Goal: Transaction & Acquisition: Purchase product/service

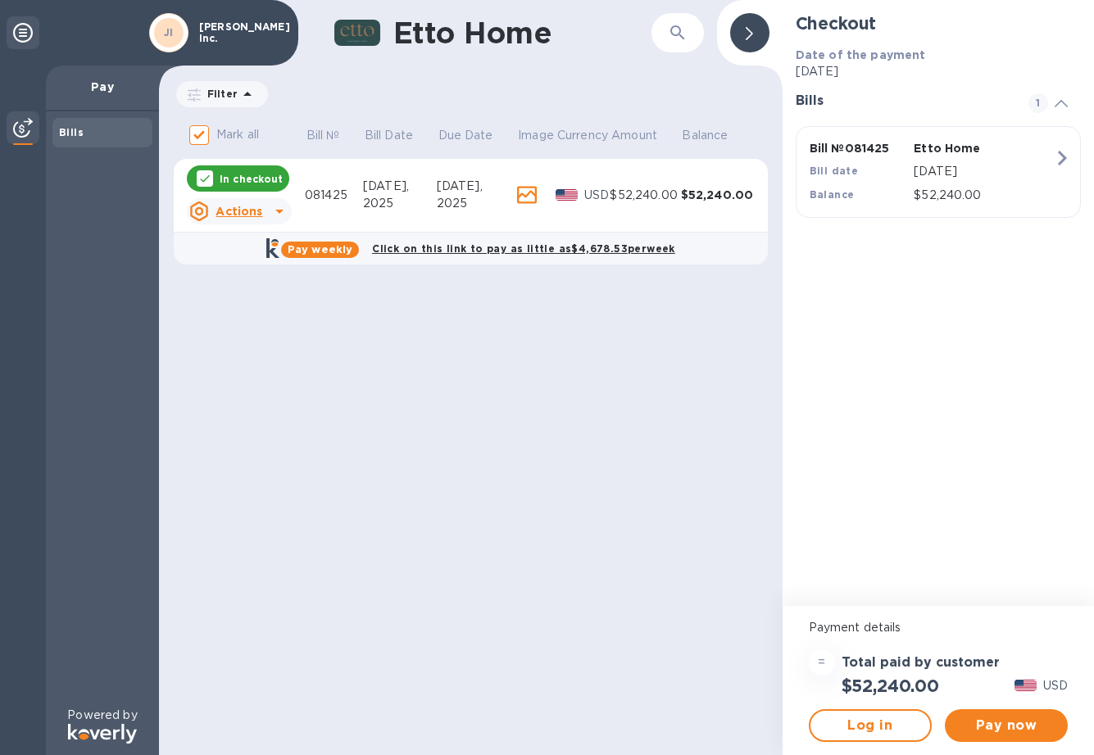
click at [1001, 709] on div "Pay now" at bounding box center [1006, 726] width 136 height 46
click at [1001, 719] on span "Pay now" at bounding box center [1006, 726] width 97 height 20
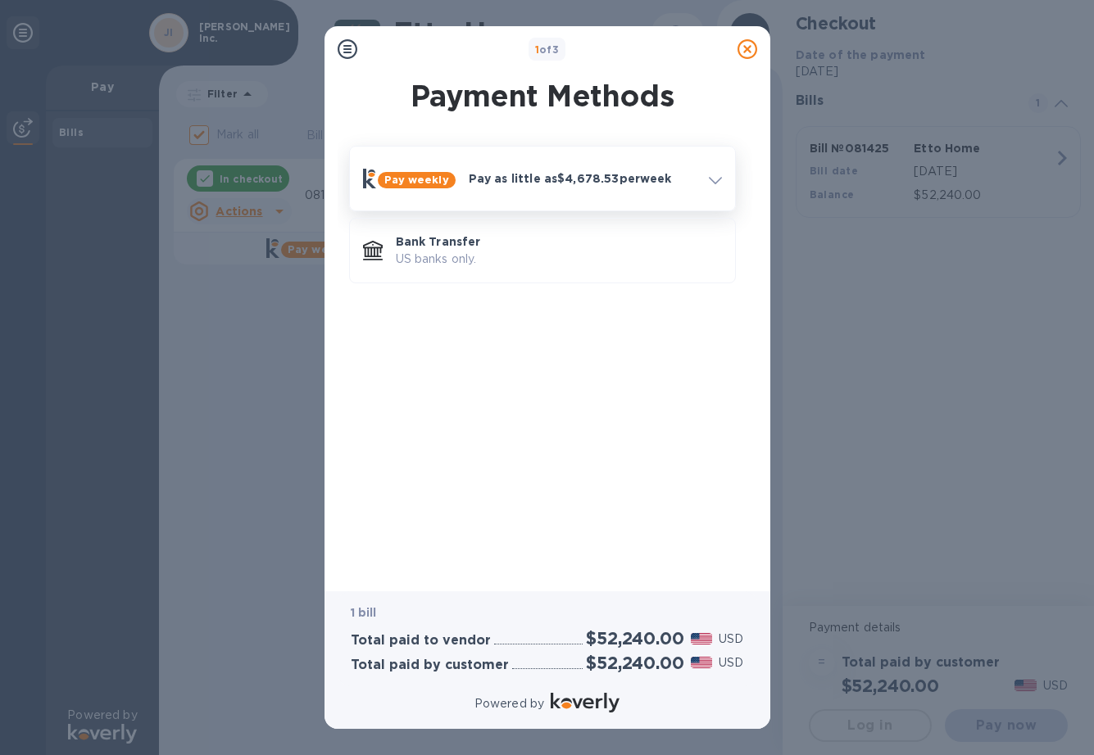
click at [725, 173] on div at bounding box center [715, 178] width 26 height 29
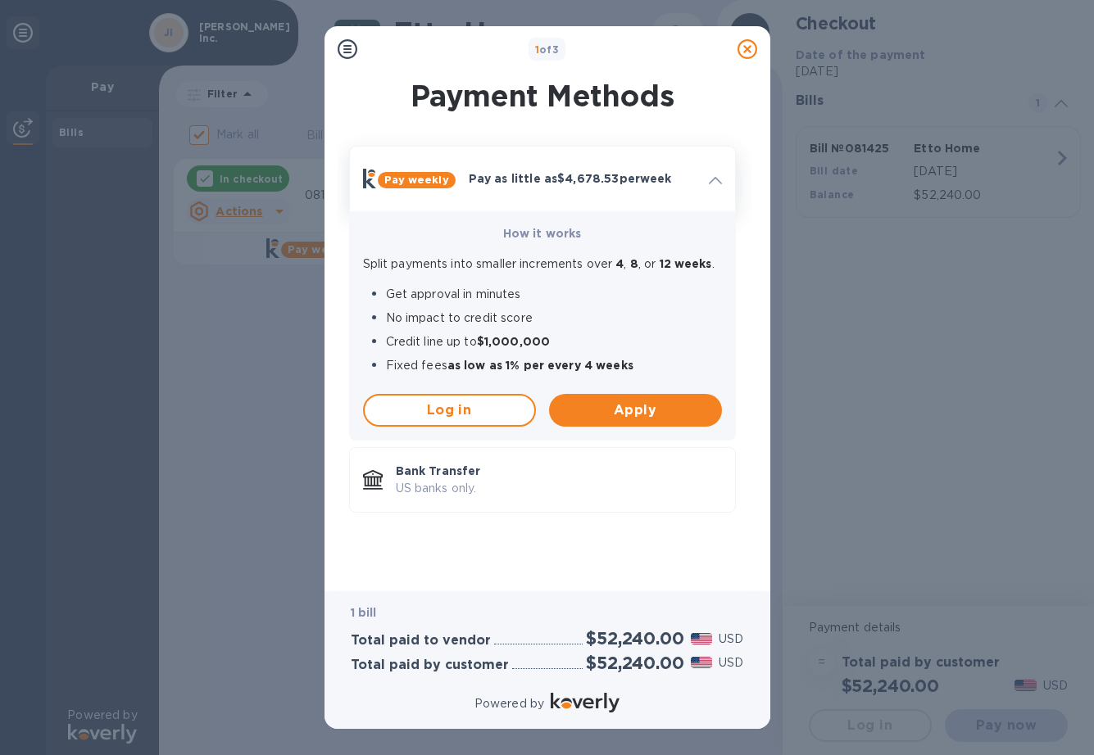
click at [725, 173] on div at bounding box center [715, 178] width 26 height 29
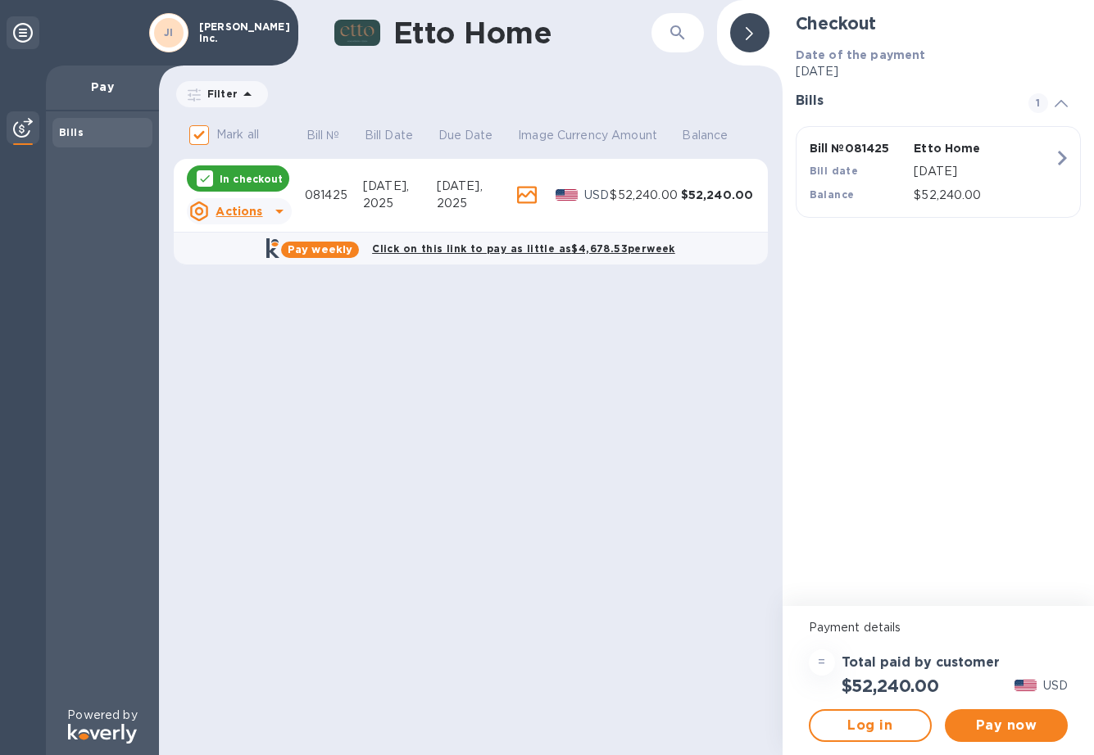
click at [276, 210] on icon at bounding box center [280, 212] width 20 height 20
click at [460, 351] on div at bounding box center [547, 377] width 1094 height 755
click at [274, 209] on icon at bounding box center [280, 212] width 20 height 20
click at [265, 280] on b "Open bill" at bounding box center [260, 277] width 55 height 13
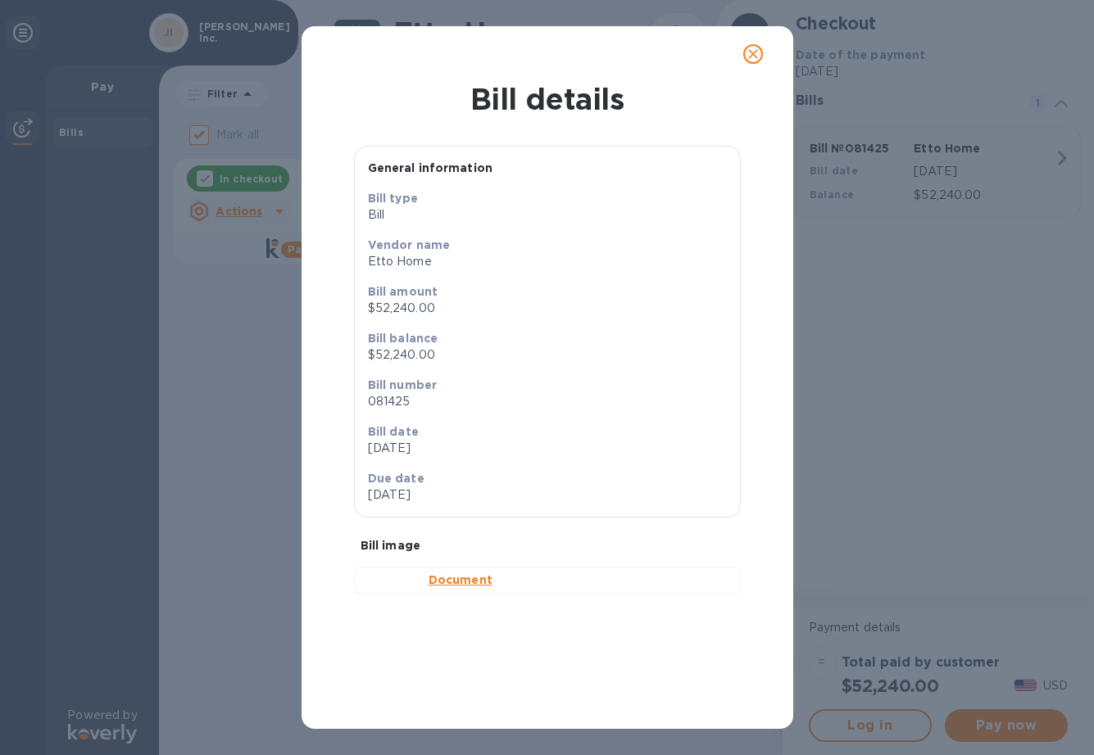
click at [455, 587] on b "Document" at bounding box center [460, 579] width 64 height 13
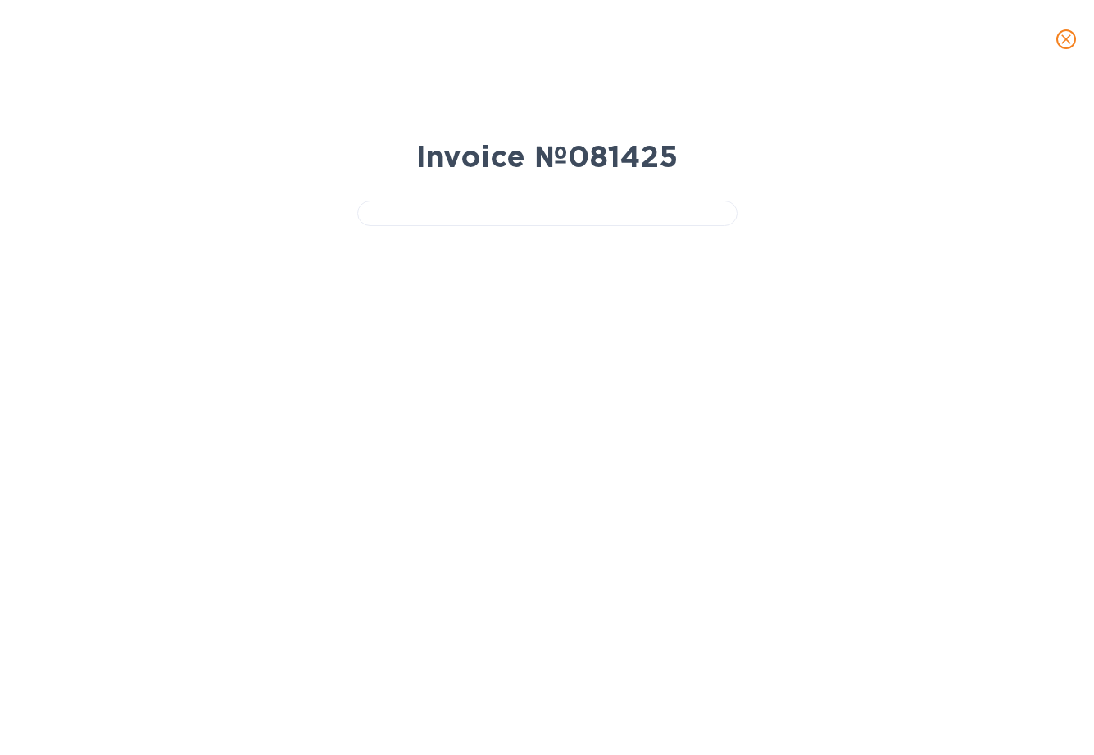
click at [1068, 40] on icon "close" at bounding box center [1066, 39] width 10 height 10
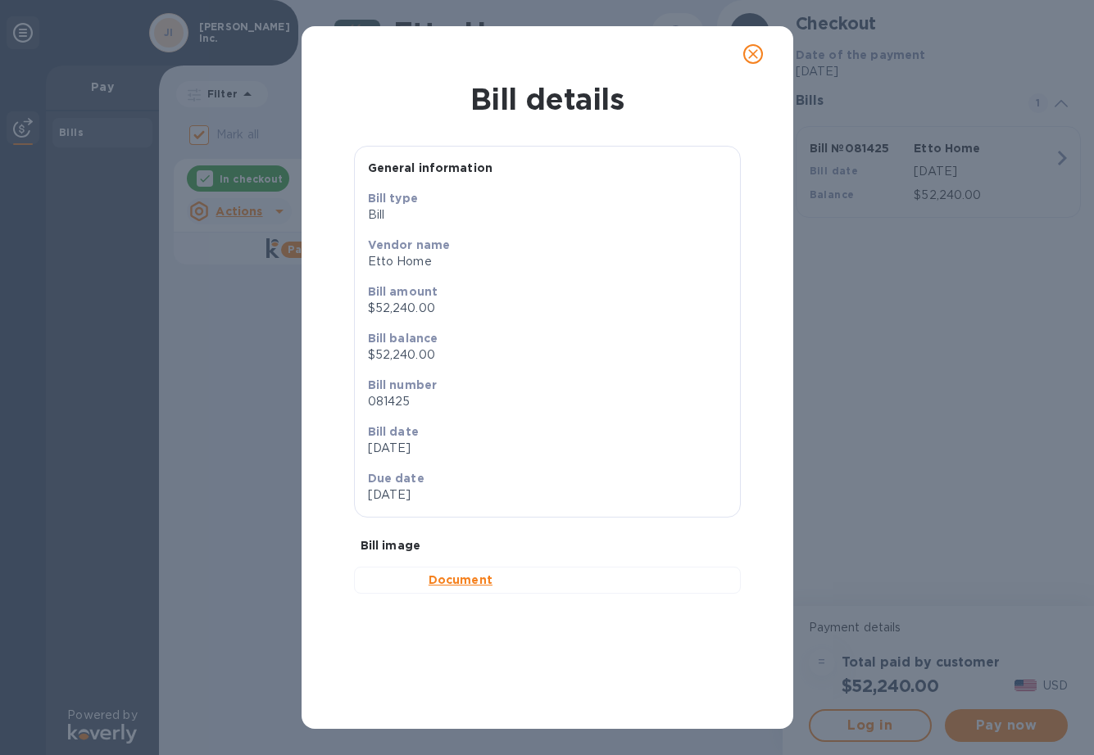
click at [750, 52] on icon "close" at bounding box center [753, 54] width 10 height 10
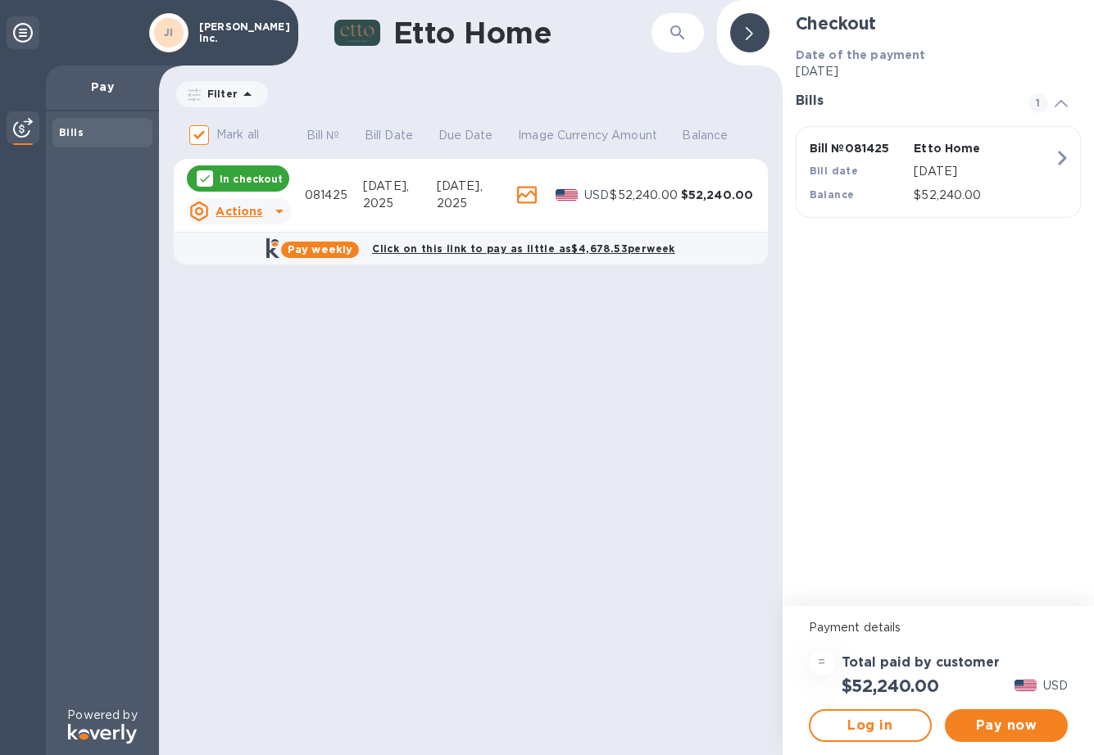
click at [279, 202] on icon at bounding box center [280, 212] width 20 height 20
click at [420, 356] on div at bounding box center [547, 377] width 1094 height 755
click at [282, 216] on icon at bounding box center [280, 212] width 20 height 20
click at [369, 114] on div at bounding box center [547, 377] width 1094 height 755
click at [939, 185] on div "$26,120.00" at bounding box center [983, 196] width 147 height 24
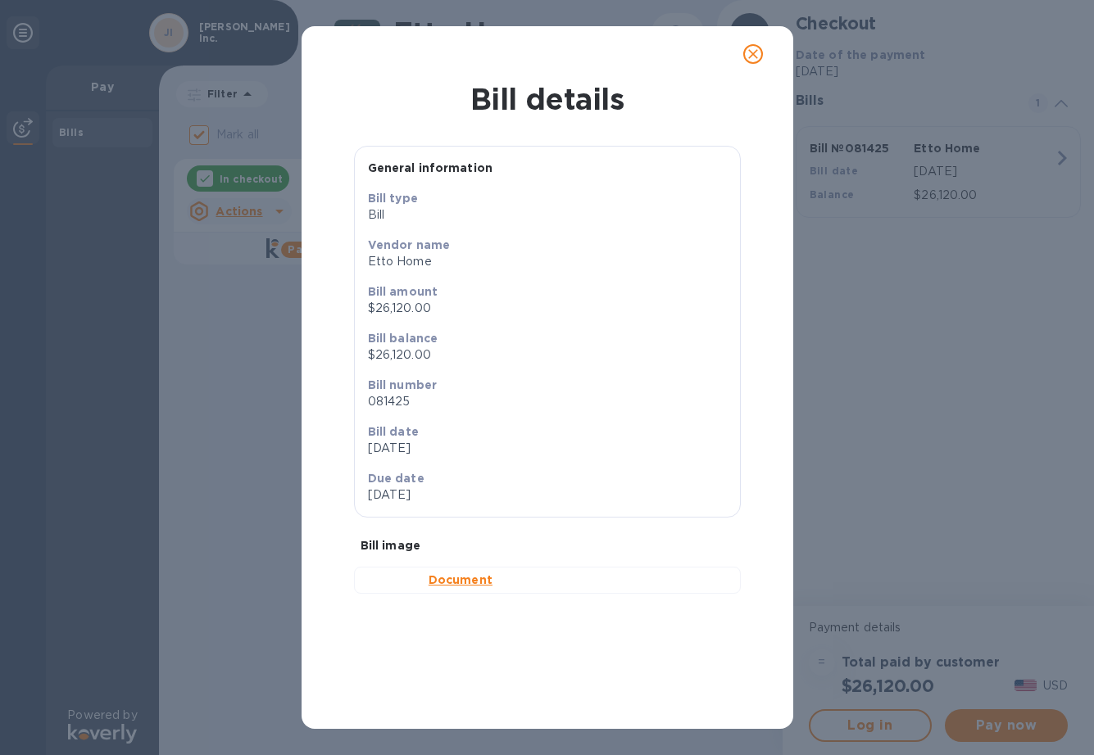
click at [450, 583] on b "Document" at bounding box center [460, 579] width 64 height 13
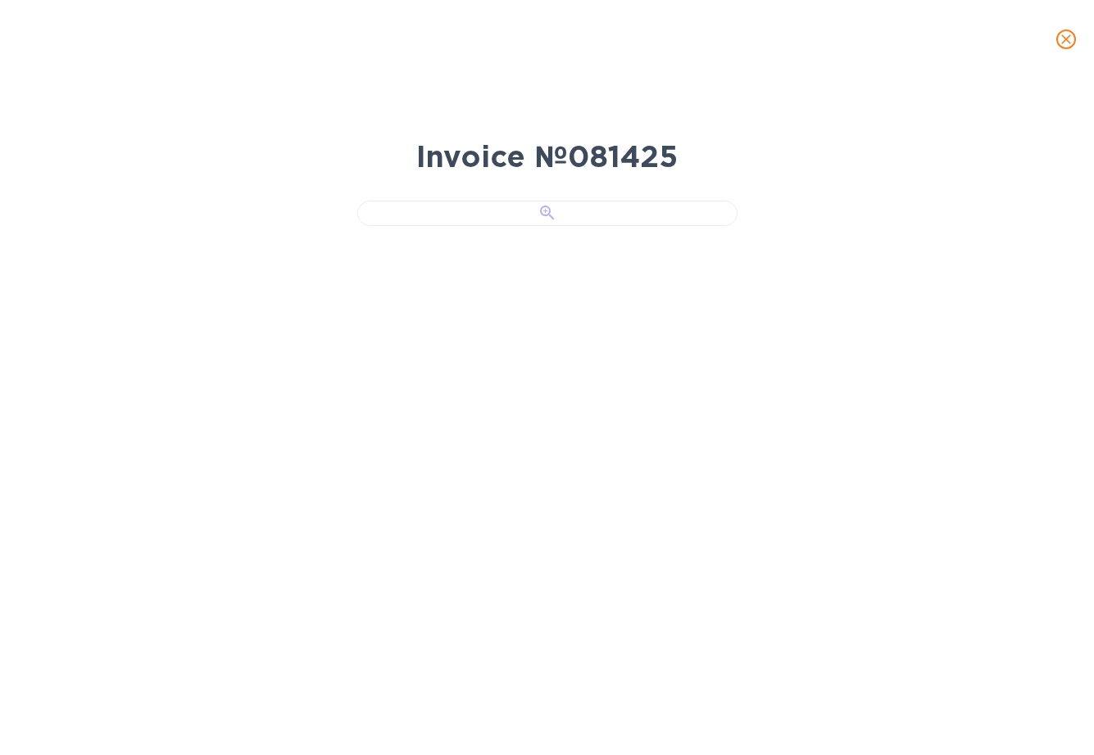
click at [483, 226] on div at bounding box center [547, 213] width 380 height 25
click at [1054, 43] on button "close" at bounding box center [1065, 39] width 39 height 39
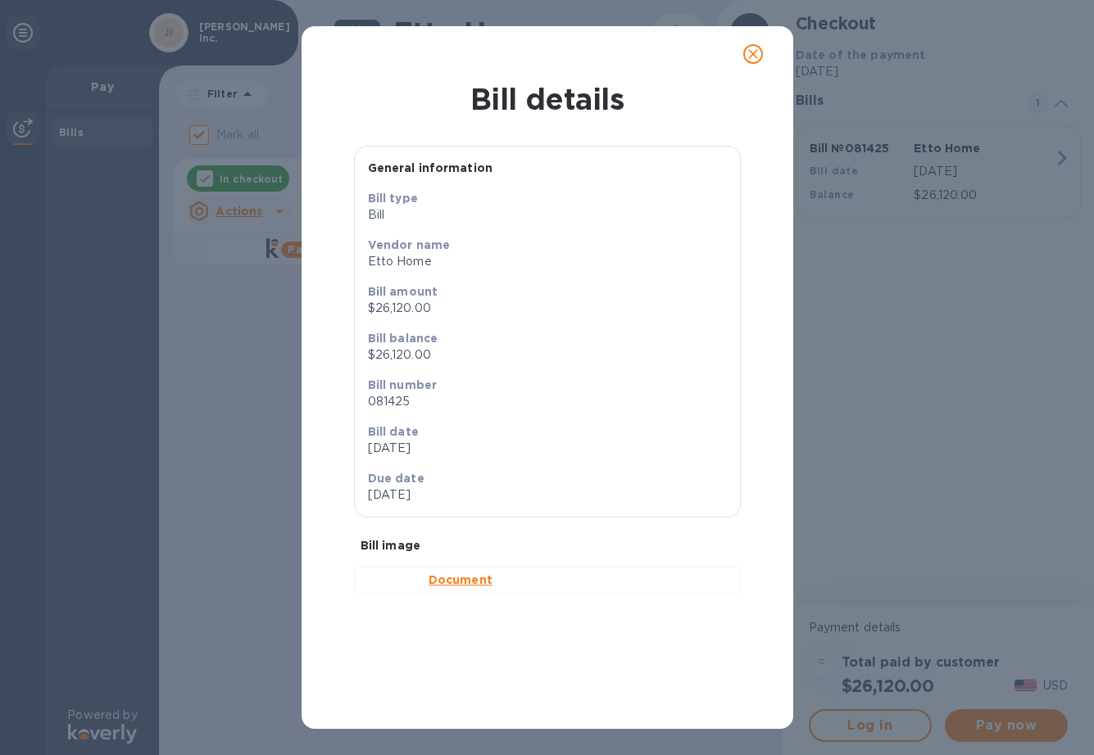
click at [746, 52] on icon "close" at bounding box center [753, 54] width 16 height 16
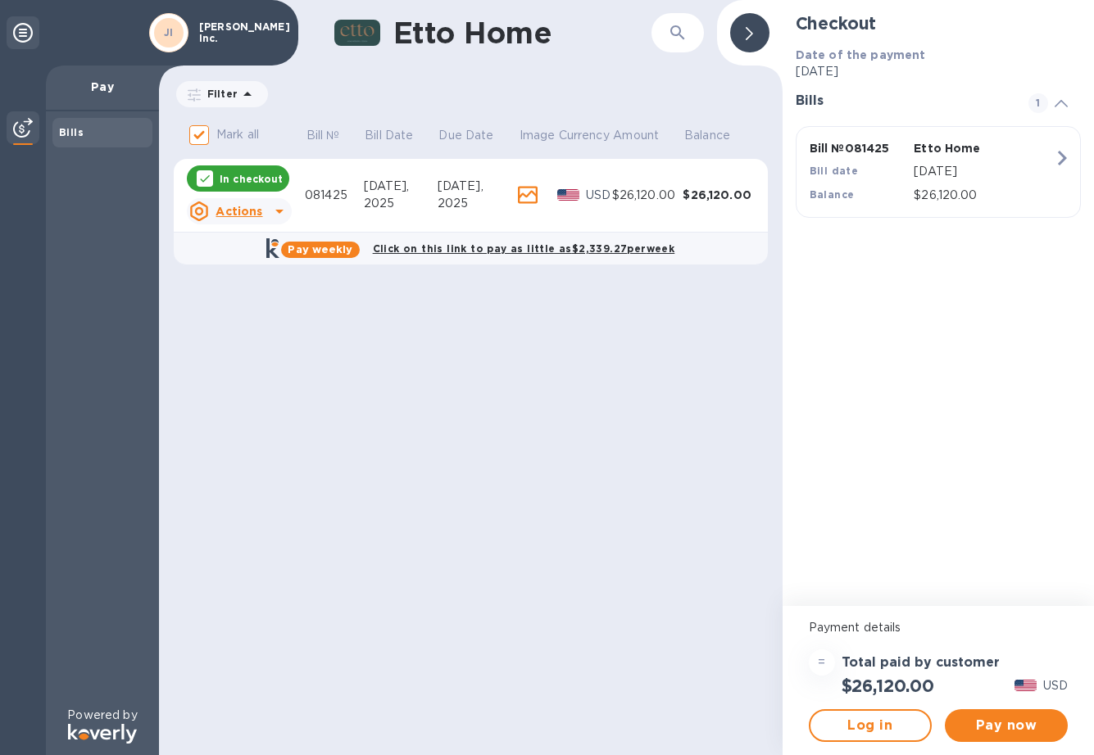
click at [107, 134] on div "Bills" at bounding box center [102, 133] width 87 height 16
click at [27, 127] on img at bounding box center [23, 128] width 20 height 20
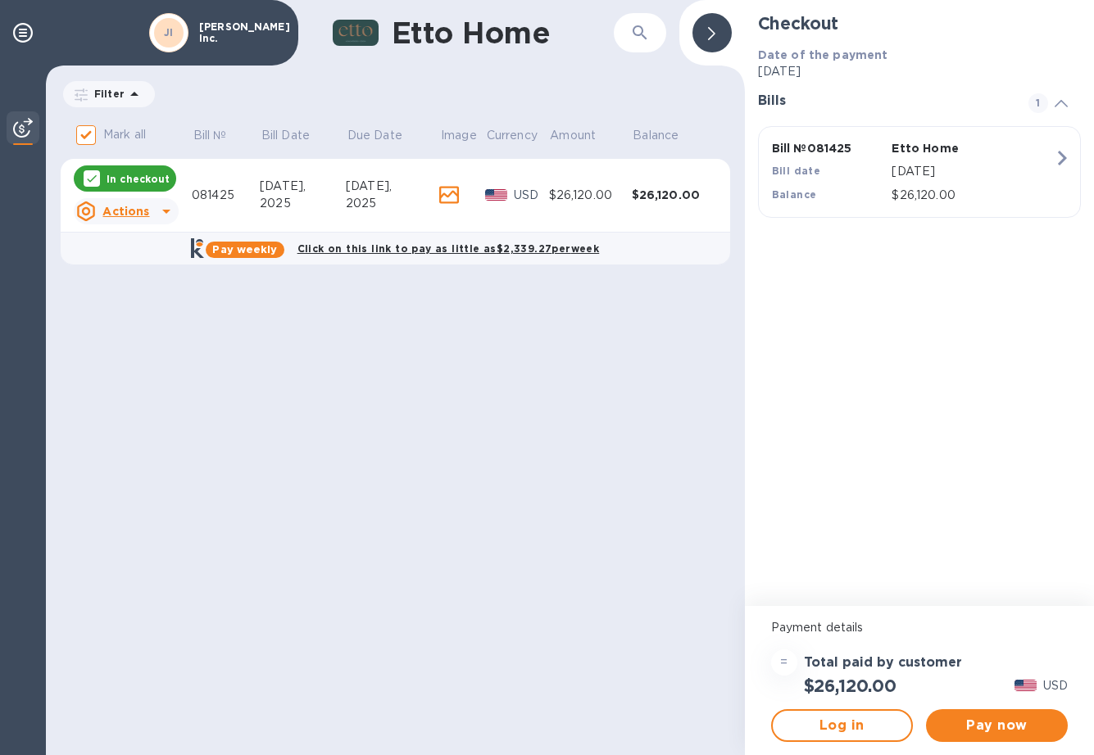
click at [27, 127] on img at bounding box center [23, 128] width 20 height 20
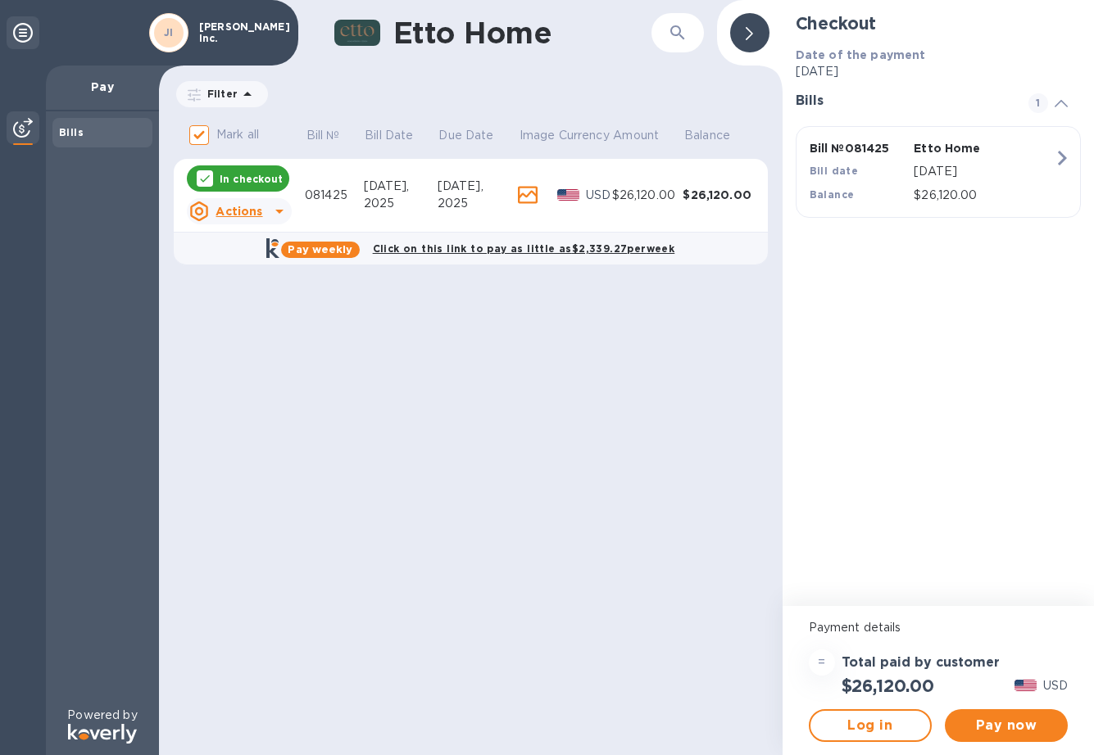
click at [107, 90] on p "Pay" at bounding box center [102, 87] width 87 height 16
click at [1004, 184] on div "$26,120.00" at bounding box center [983, 196] width 147 height 24
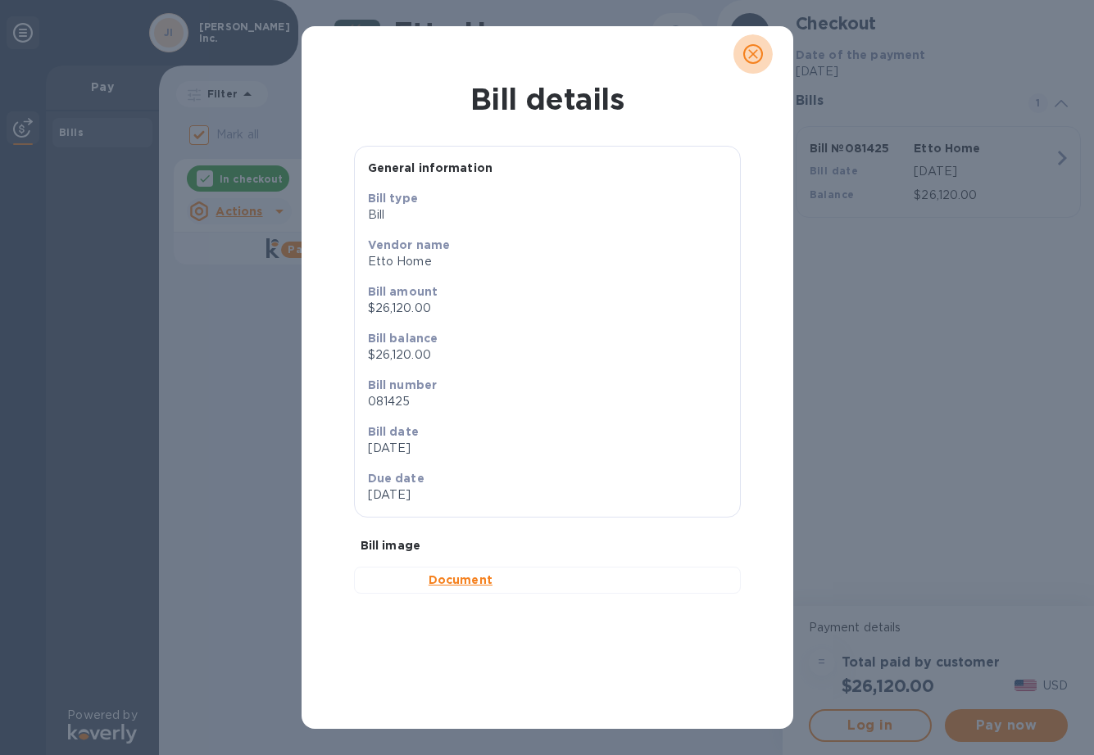
click at [755, 51] on icon "close" at bounding box center [753, 54] width 16 height 16
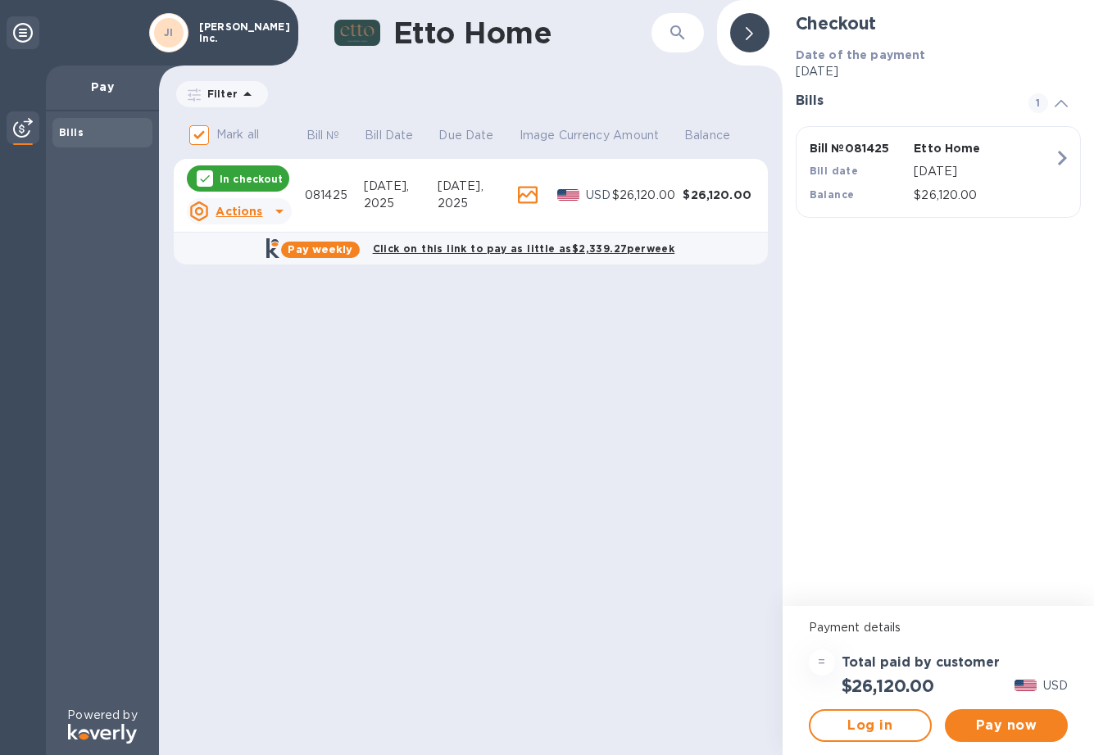
click at [274, 214] on icon at bounding box center [280, 212] width 20 height 20
click at [397, 346] on div at bounding box center [547, 377] width 1094 height 755
click at [1019, 726] on span "Pay now" at bounding box center [1006, 726] width 97 height 20
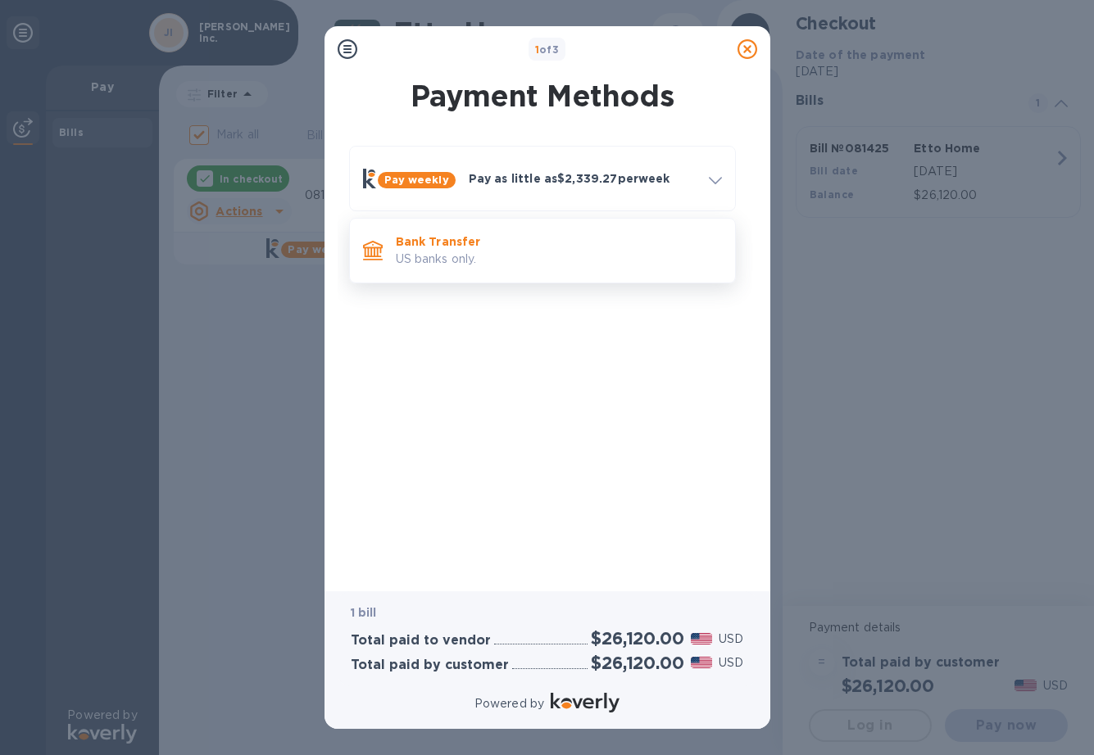
click at [649, 245] on p "Bank Transfer" at bounding box center [559, 241] width 326 height 16
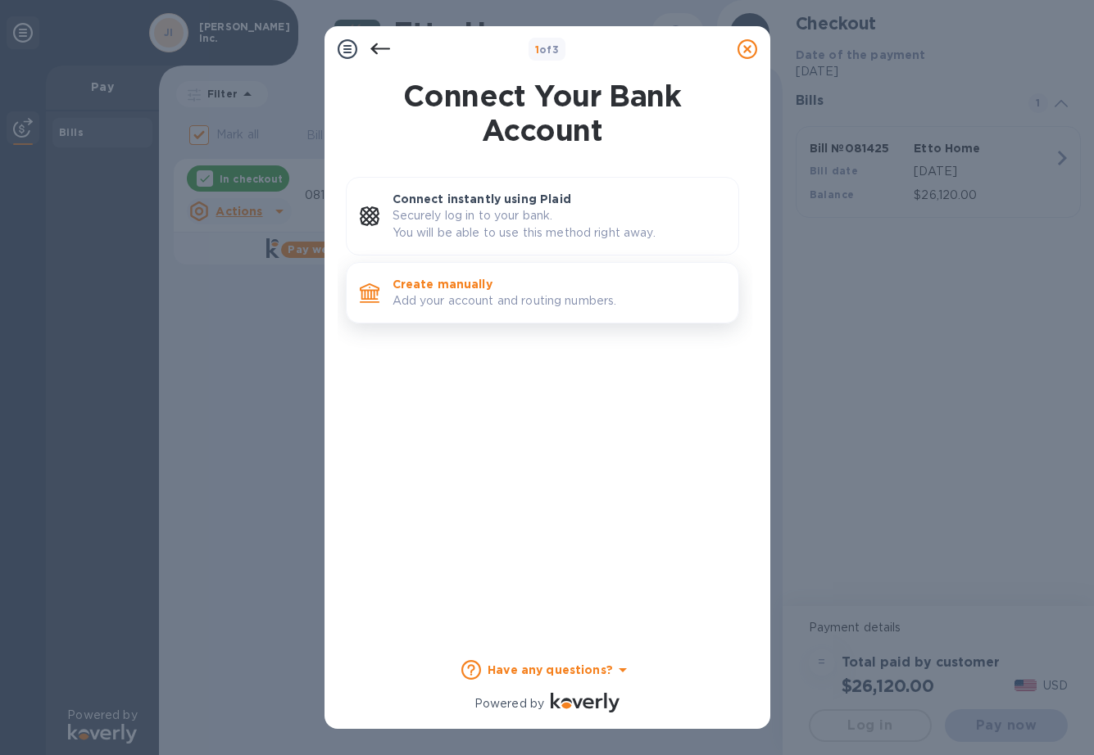
click at [596, 287] on p "Create manually" at bounding box center [558, 284] width 333 height 16
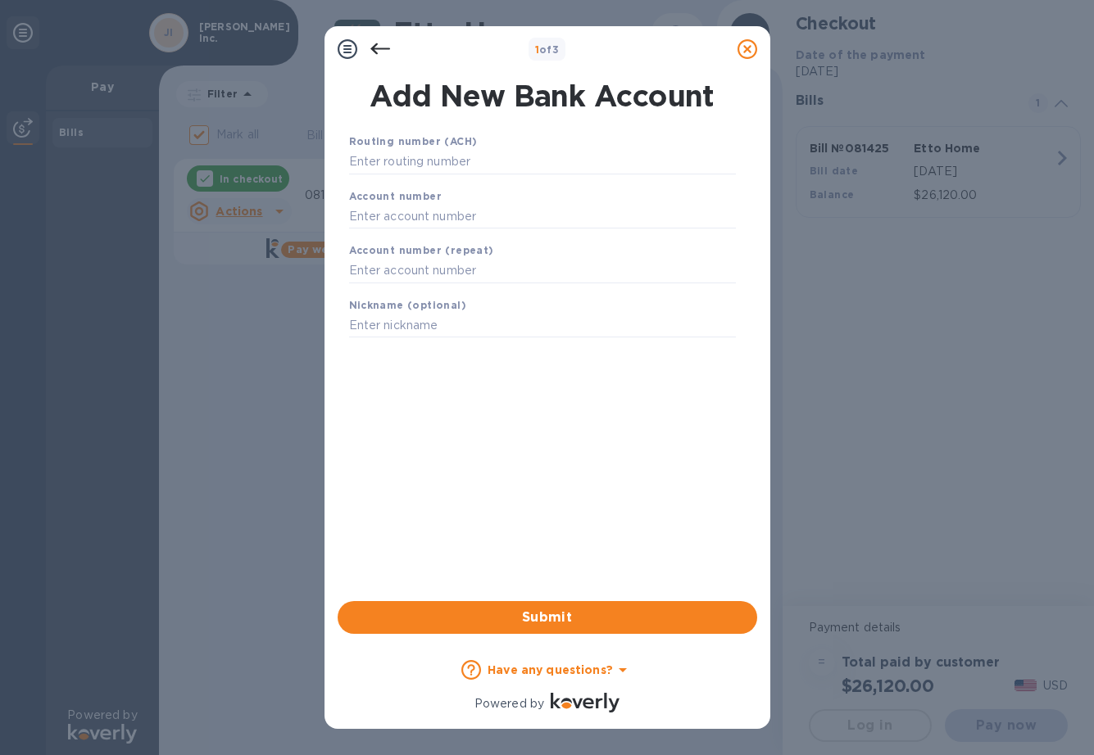
click at [533, 466] on div "Routing number (ACH) Account number Account number (repeat) Nickname (optional)…" at bounding box center [542, 346] width 419 height 452
click at [389, 45] on icon at bounding box center [380, 49] width 20 height 20
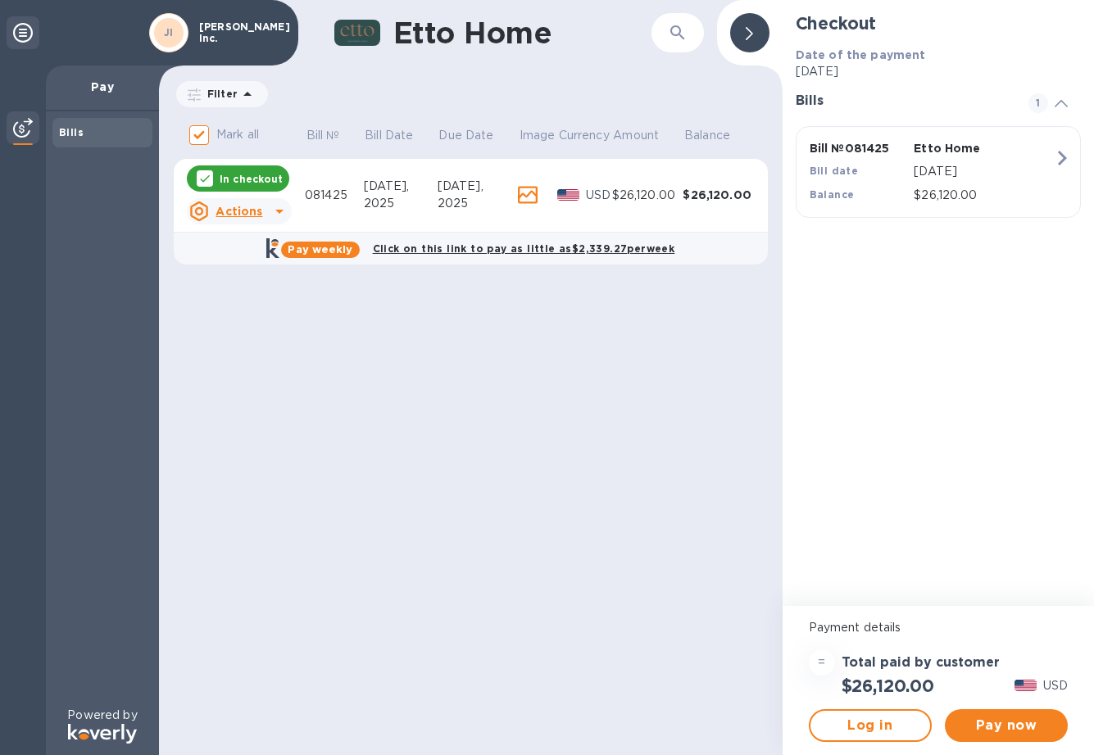
click at [1011, 742] on div "Pay now" at bounding box center [1006, 726] width 136 height 46
click at [1009, 708] on div "Pay now" at bounding box center [1006, 726] width 136 height 46
click at [1007, 718] on span "Pay now" at bounding box center [1006, 726] width 97 height 20
click at [1015, 736] on button "Pay now" at bounding box center [1006, 725] width 123 height 33
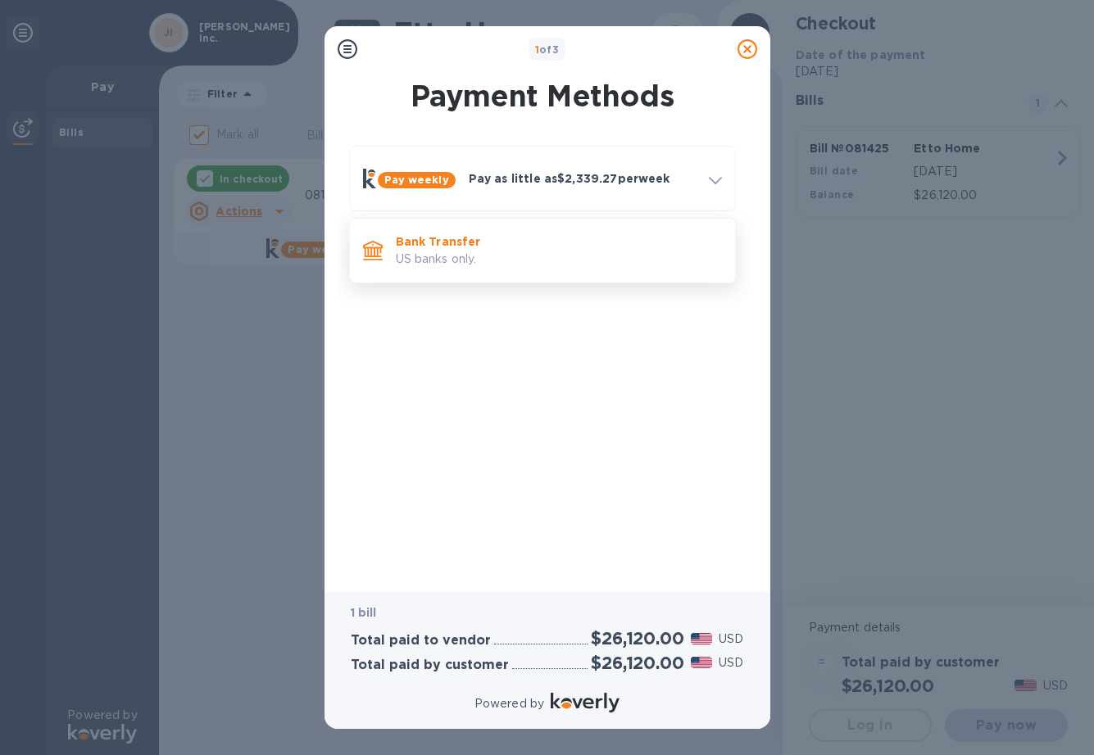
click at [537, 252] on p "US banks only." at bounding box center [559, 259] width 326 height 17
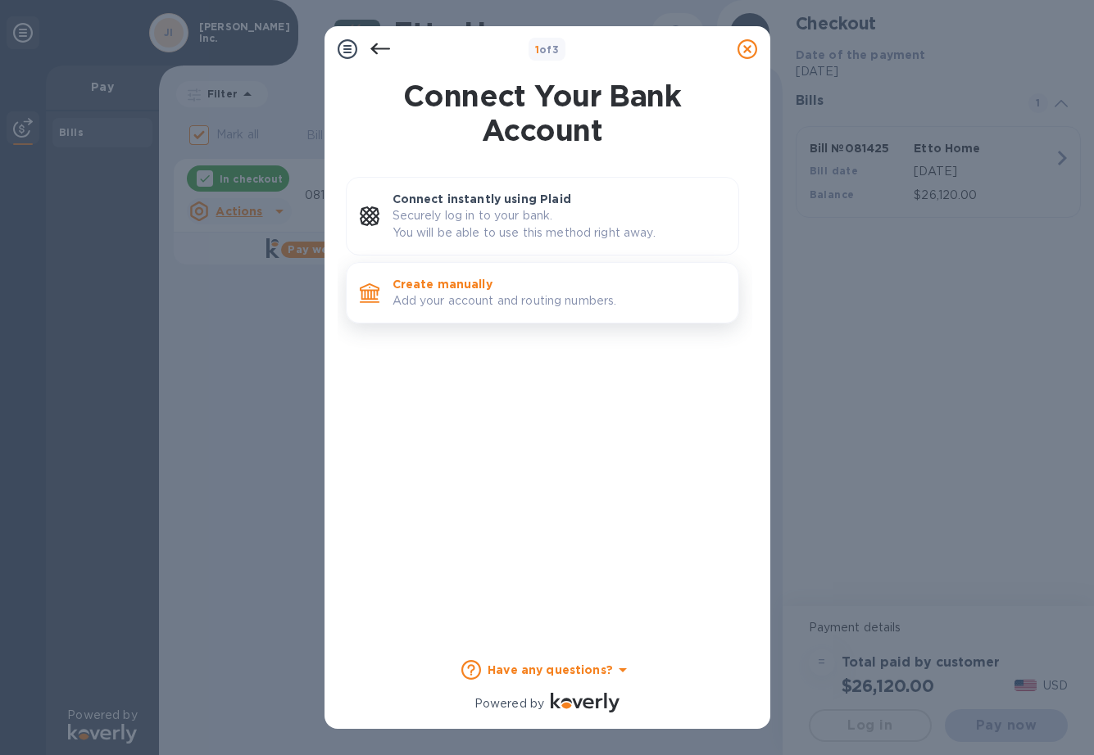
click at [536, 285] on p "Create manually" at bounding box center [558, 284] width 333 height 16
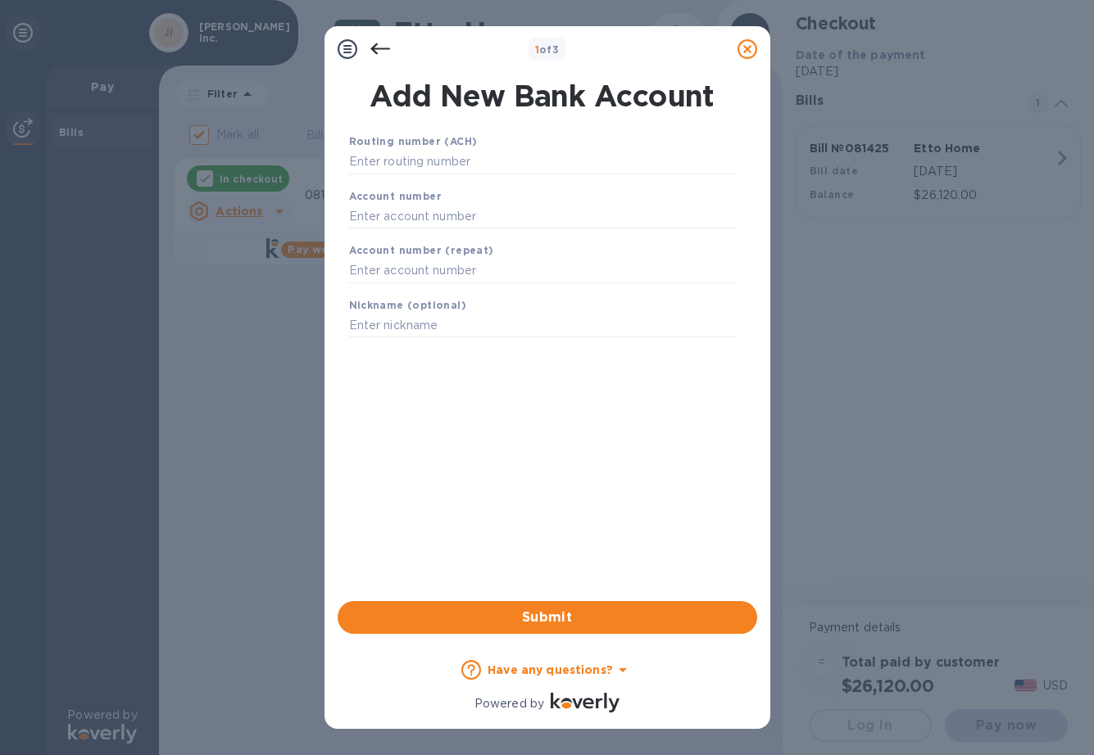
click at [536, 195] on div "Account number" at bounding box center [542, 208] width 400 height 55
click at [510, 150] on input "text" at bounding box center [542, 162] width 387 height 25
click at [610, 628] on button "Submit" at bounding box center [547, 617] width 419 height 33
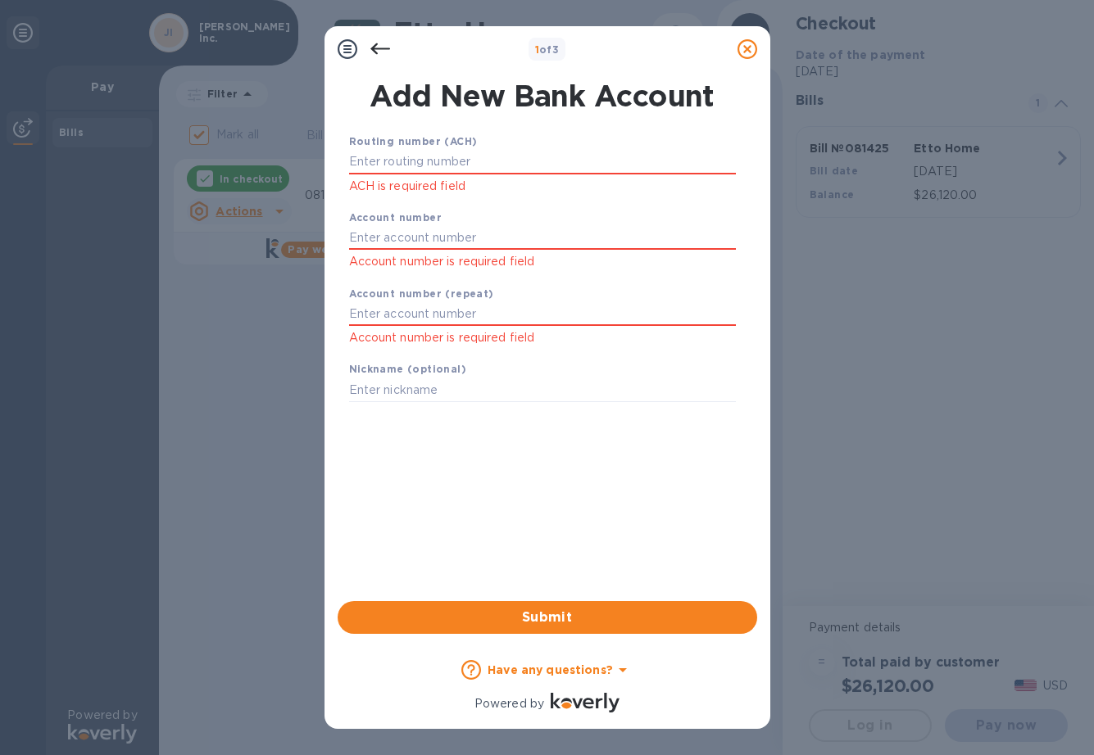
click at [587, 453] on div "Routing number (ACH) ACH is required field Account number Account number is req…" at bounding box center [542, 346] width 419 height 452
click at [554, 133] on div "Routing number (ACH) ACH is required field" at bounding box center [542, 164] width 400 height 76
click at [581, 174] on div "ACH is required field" at bounding box center [542, 173] width 387 height 46
click at [578, 150] on input "text" at bounding box center [542, 162] width 387 height 25
click at [735, 52] on div at bounding box center [747, 49] width 33 height 33
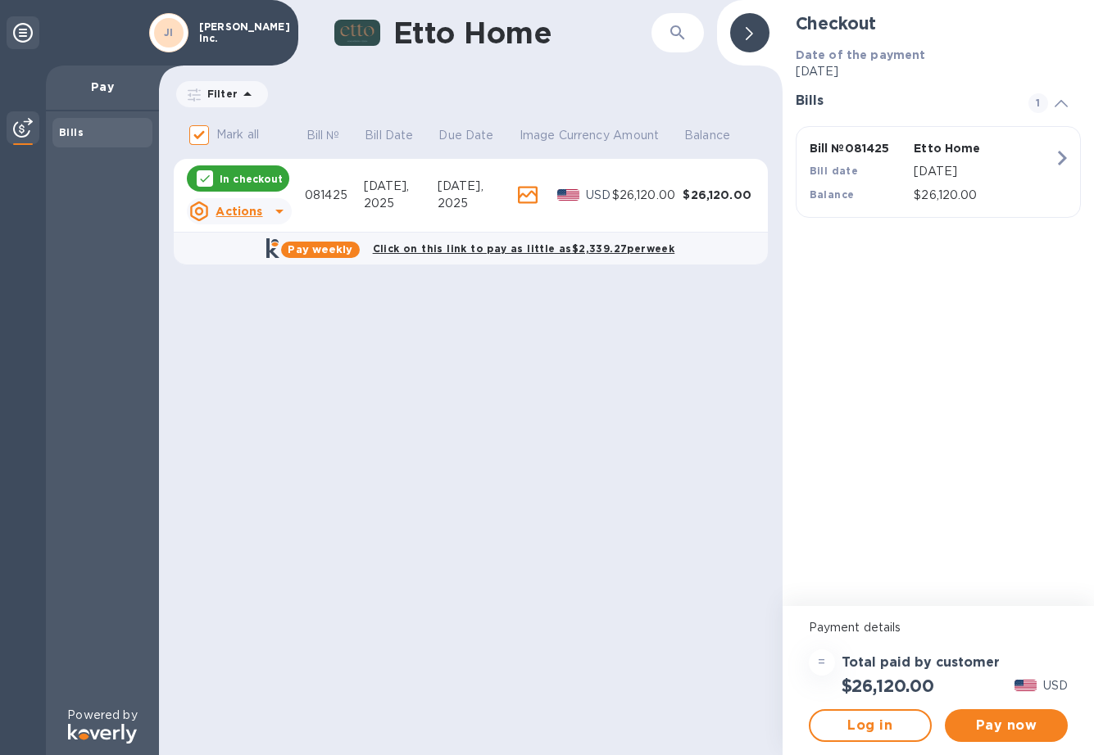
click at [525, 200] on icon at bounding box center [528, 195] width 20 height 18
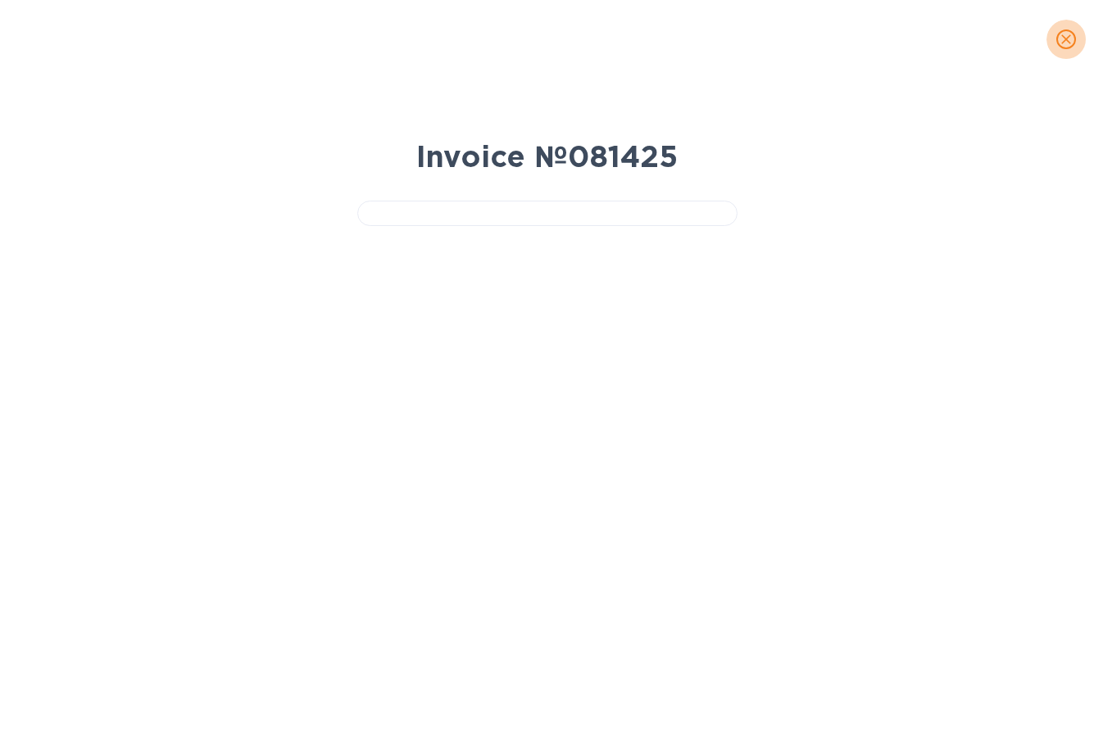
click at [1077, 43] on button "close" at bounding box center [1065, 39] width 39 height 39
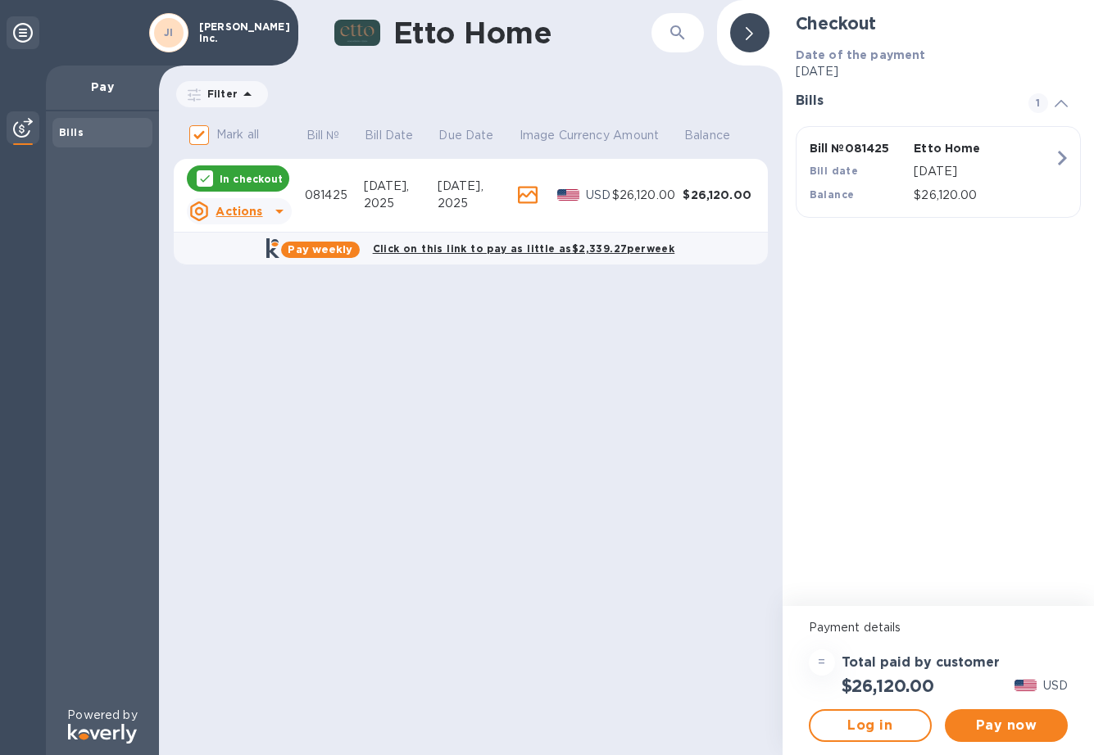
click at [721, 194] on div "$26,120.00" at bounding box center [717, 195] width 71 height 16
click at [1028, 682] on img at bounding box center [1025, 685] width 22 height 11
click at [1049, 688] on p "USD" at bounding box center [1055, 686] width 25 height 17
click at [986, 161] on div "[DATE]" at bounding box center [983, 172] width 147 height 24
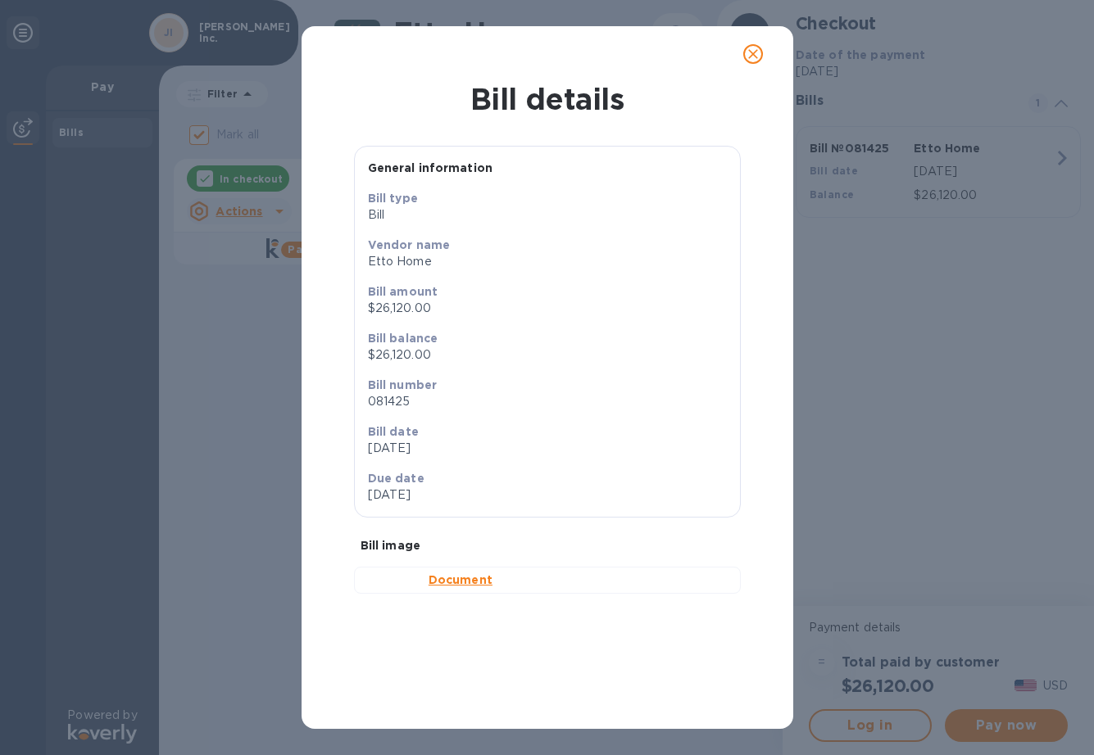
click at [755, 57] on icon "close" at bounding box center [753, 54] width 10 height 10
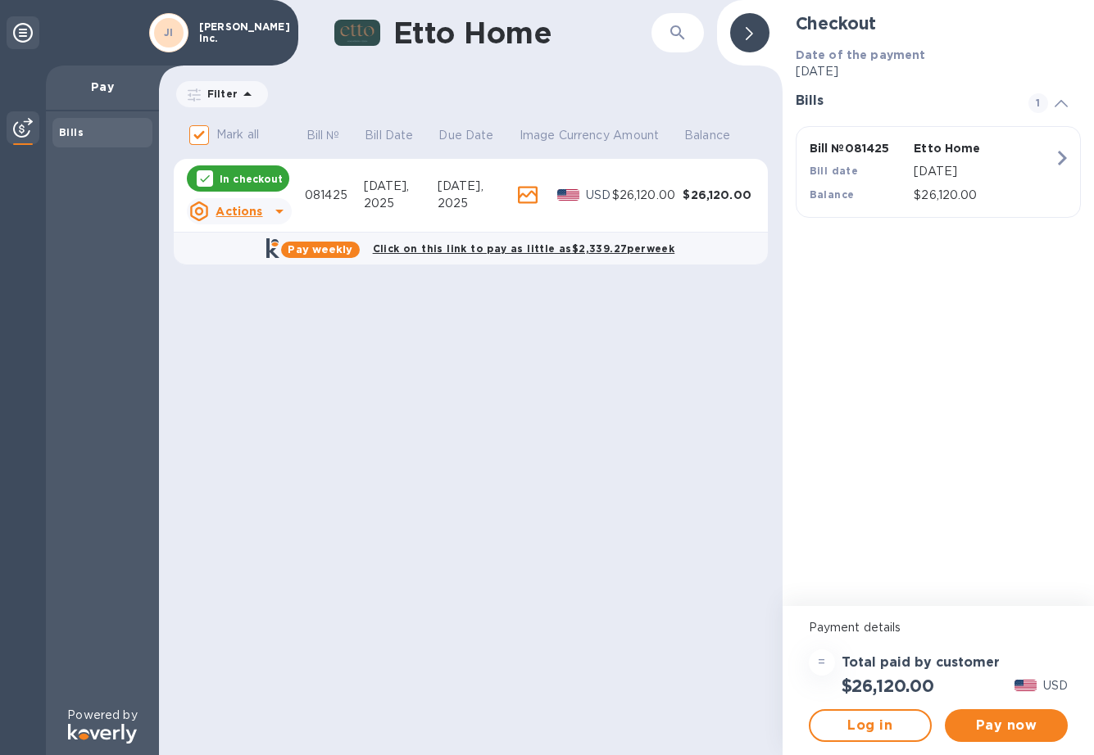
click at [524, 429] on div "Etto Home ​ Filter Amount Mark all Bill № Bill Date Due Date Image Currency Amo…" at bounding box center [470, 377] width 623 height 755
click at [981, 723] on span "Pay now" at bounding box center [1006, 726] width 97 height 20
click at [1024, 719] on span "Pay now" at bounding box center [1006, 726] width 97 height 20
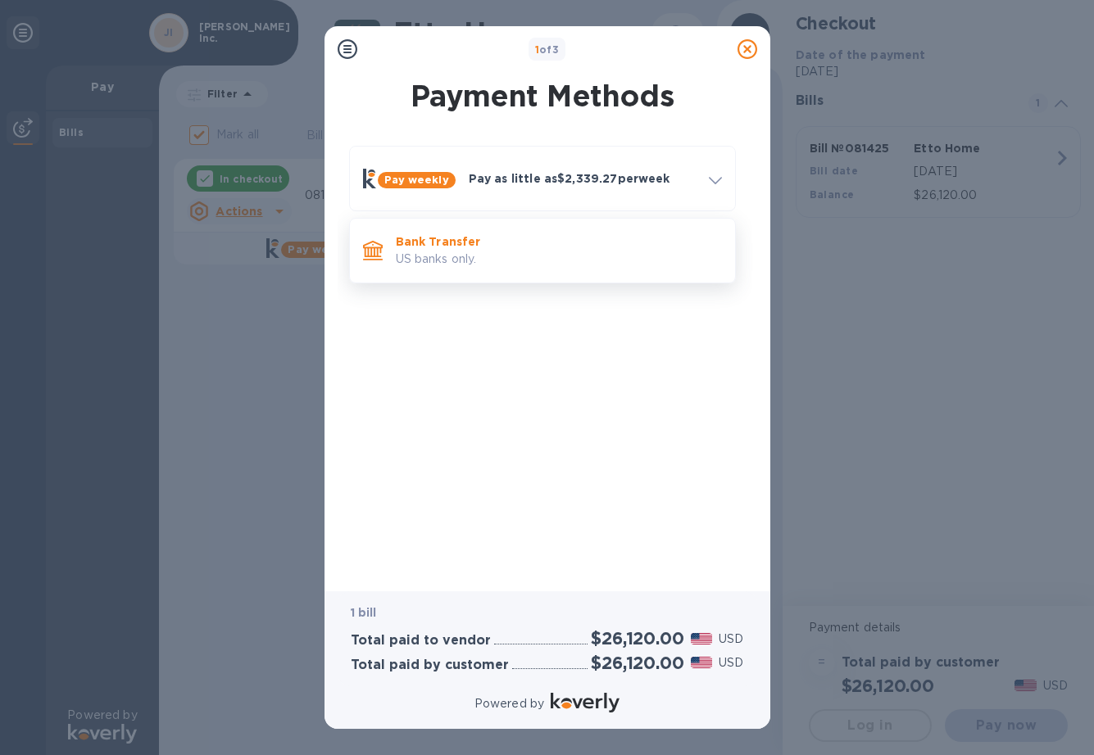
click at [637, 254] on p "US banks only." at bounding box center [559, 259] width 326 height 17
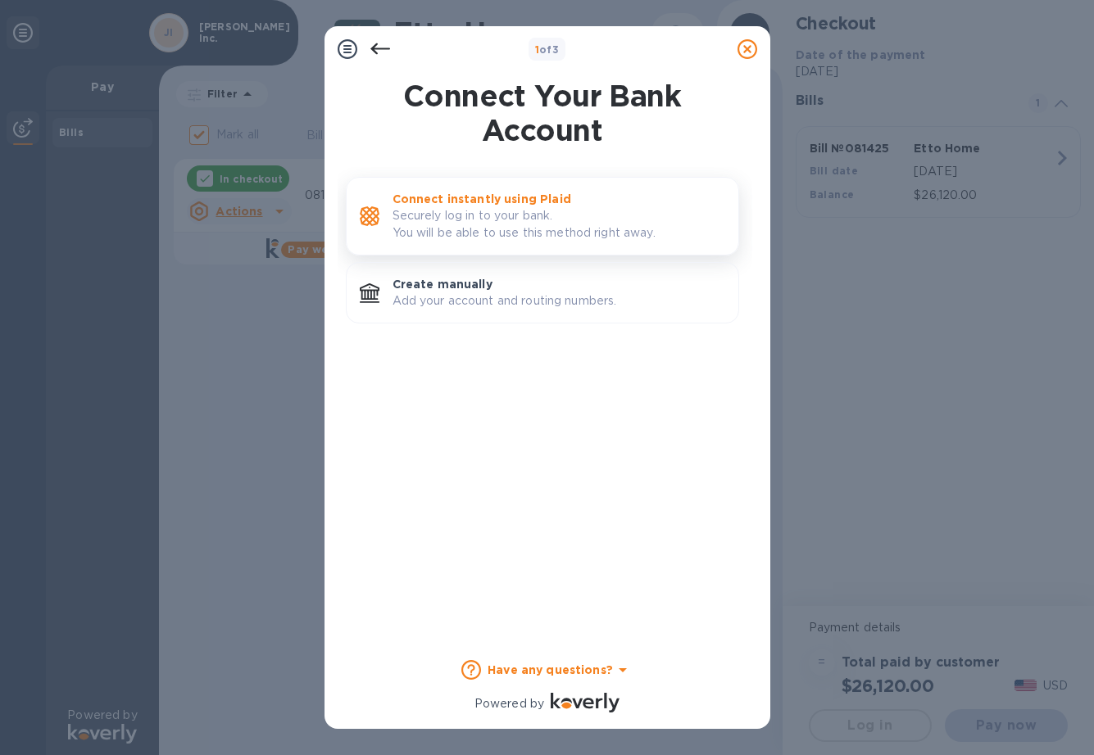
click at [533, 231] on p "Securely log in to your bank. You will be able to use this method right away." at bounding box center [558, 224] width 333 height 34
